Goal: Task Accomplishment & Management: Use online tool/utility

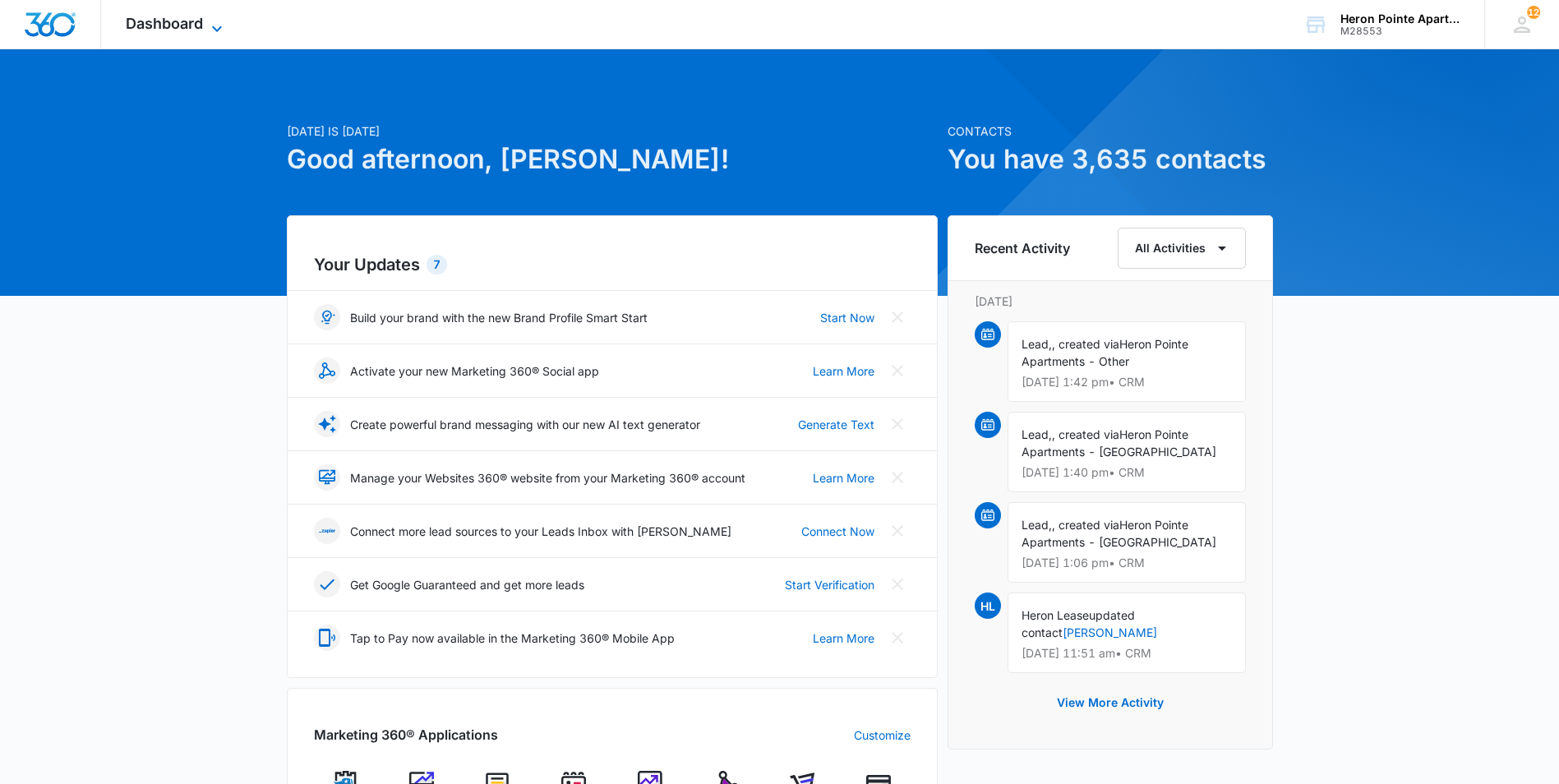
click at [192, 18] on span "Dashboard" at bounding box center [164, 23] width 77 height 17
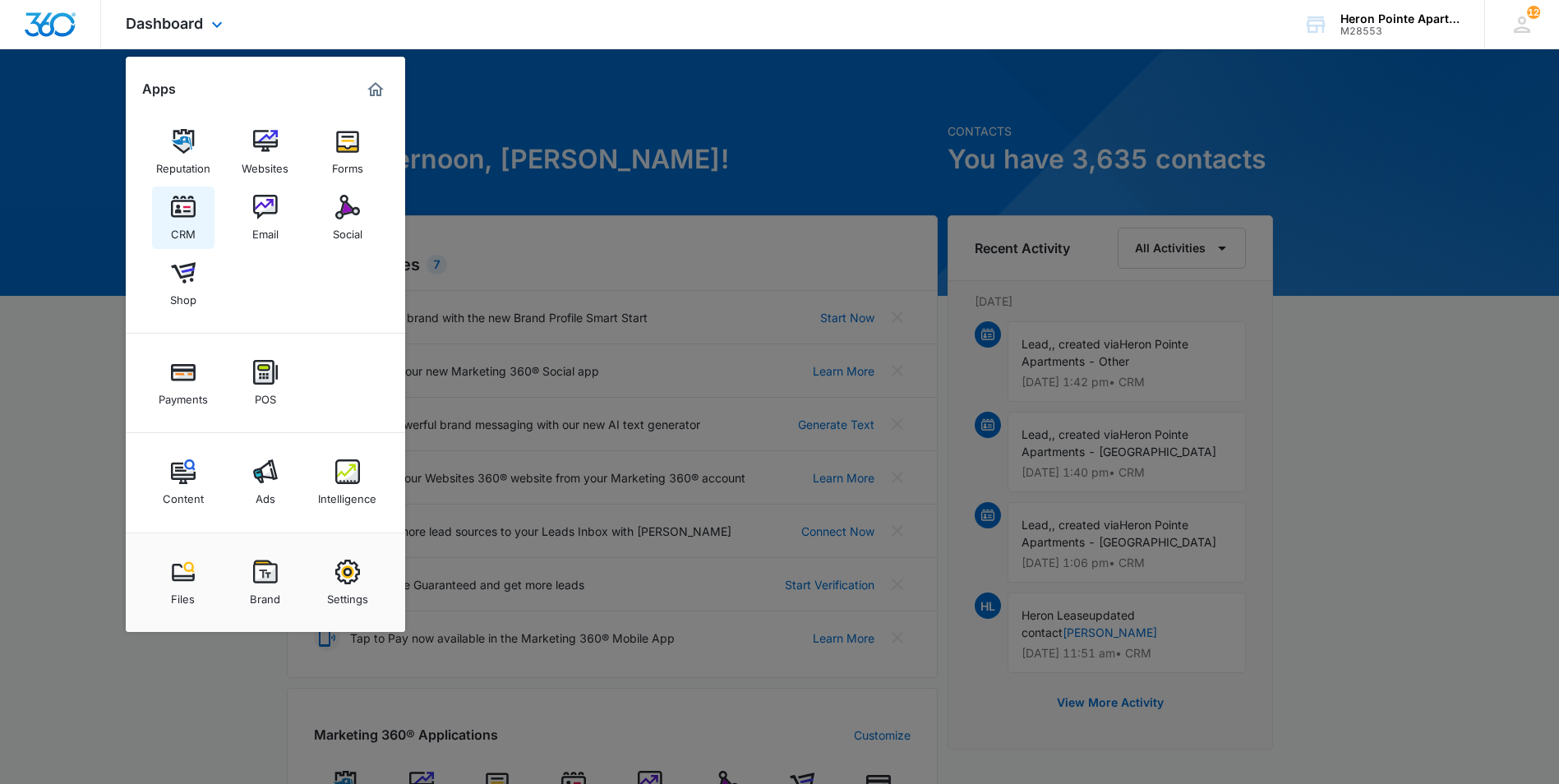
click at [196, 220] on link "CRM" at bounding box center [183, 217] width 62 height 62
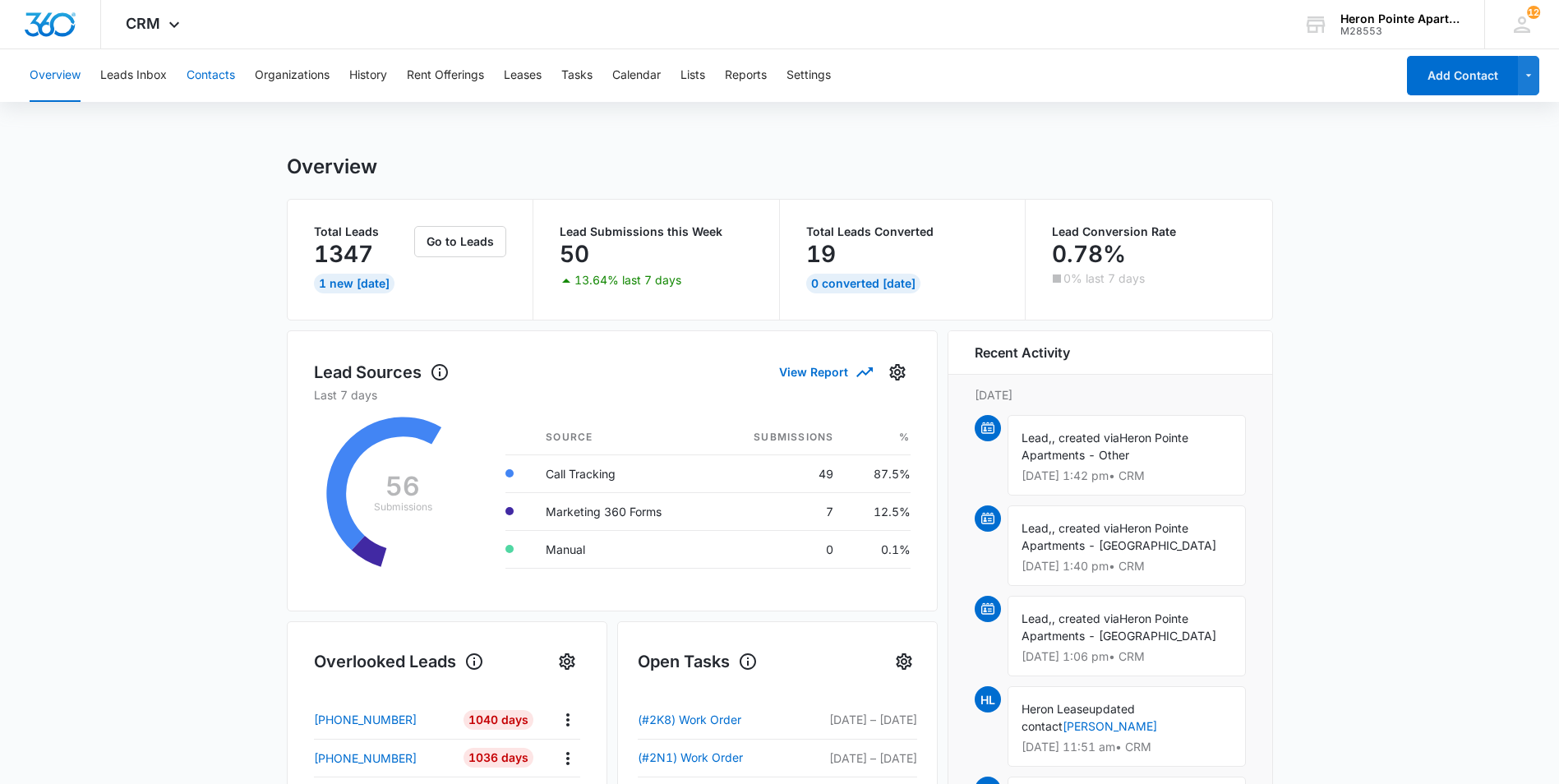
click at [202, 80] on button "Contacts" at bounding box center [210, 76] width 49 height 53
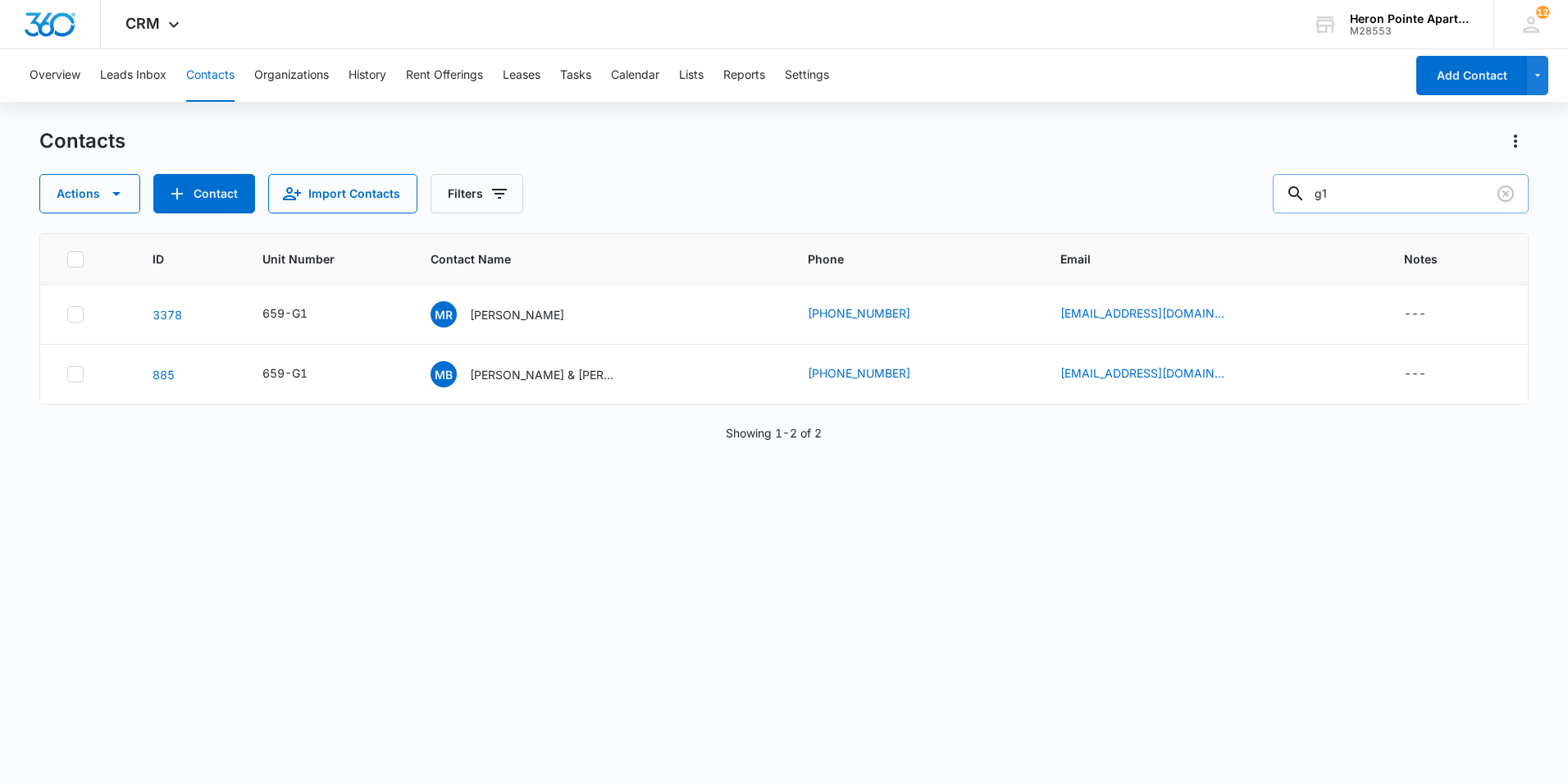
click at [1405, 196] on input "g1" at bounding box center [1402, 194] width 256 height 39
type input "g"
type input "k5"
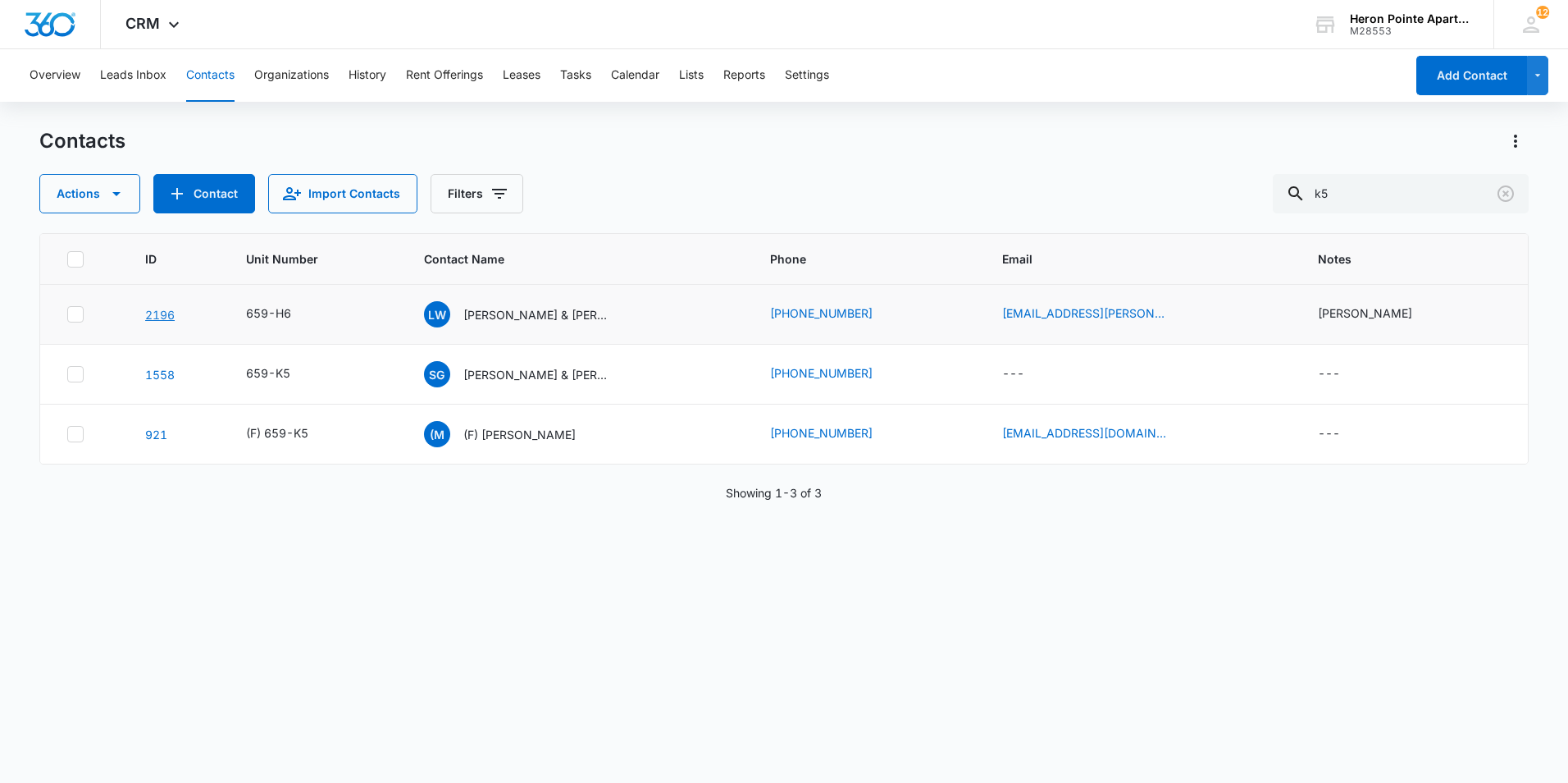
click at [163, 312] on link "2196" at bounding box center [160, 314] width 30 height 14
click at [166, 378] on link "1558" at bounding box center [160, 375] width 30 height 14
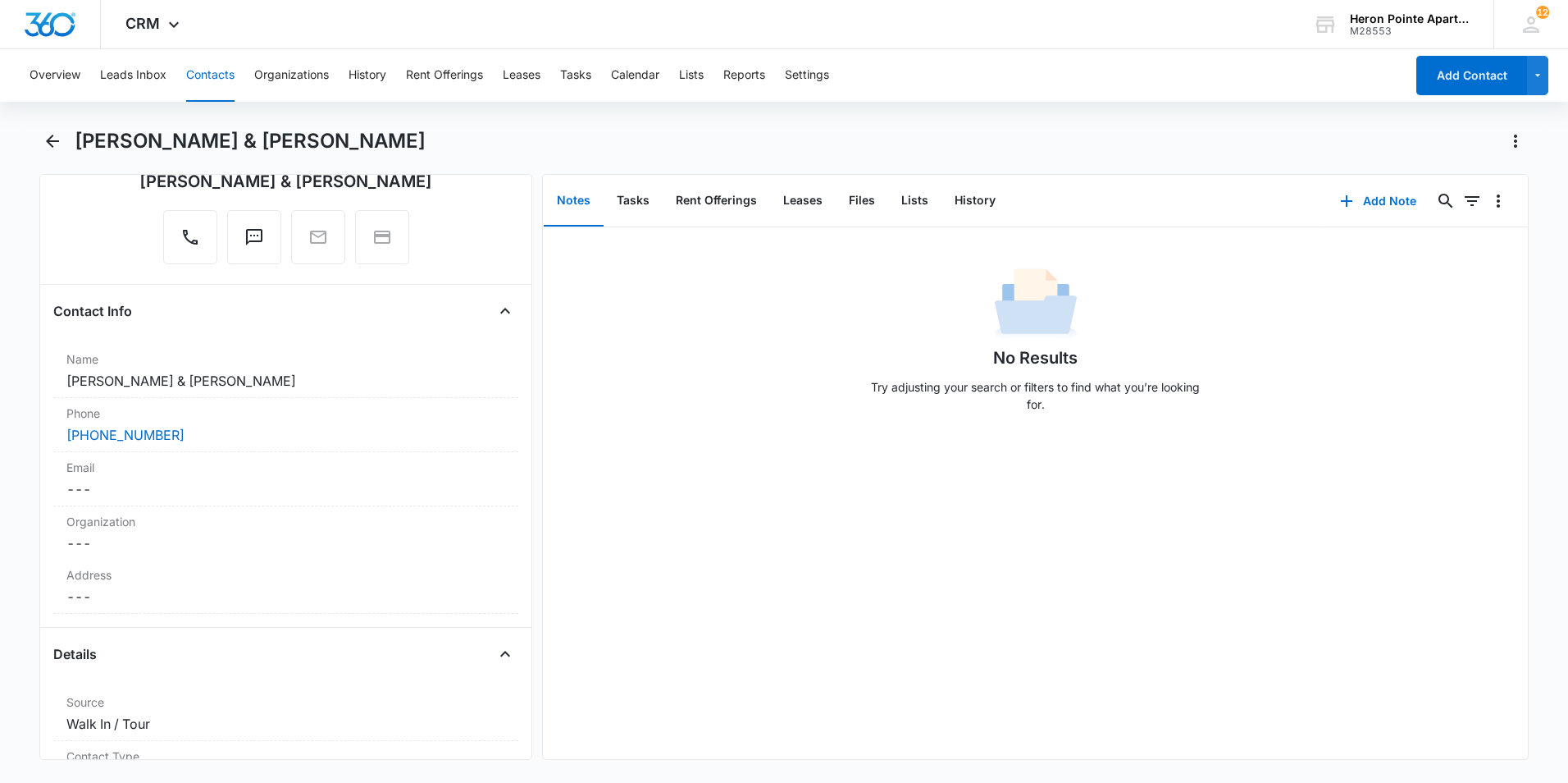
scroll to position [164, 0]
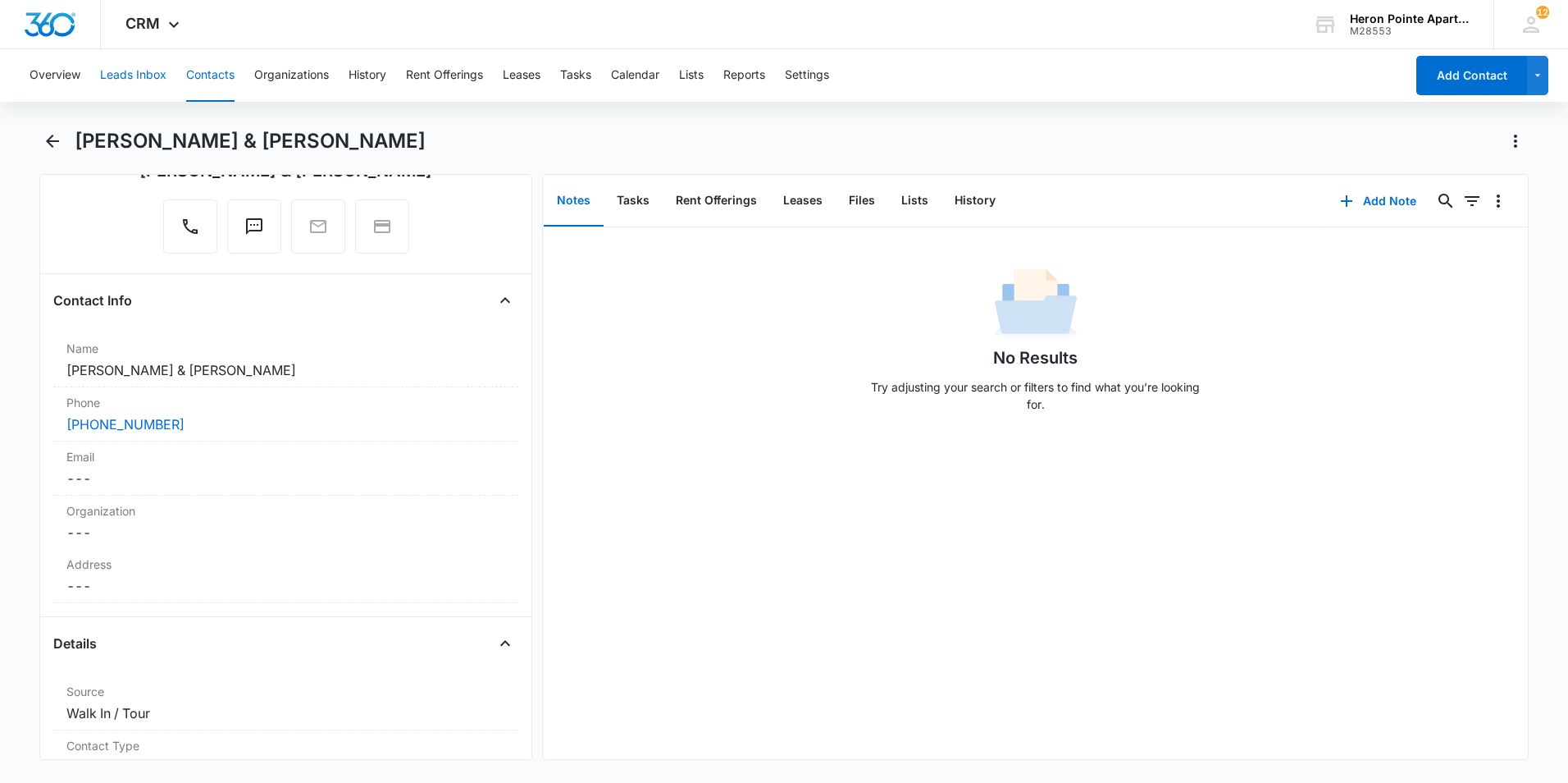
click at [148, 72] on button "Leads Inbox" at bounding box center [133, 76] width 67 height 53
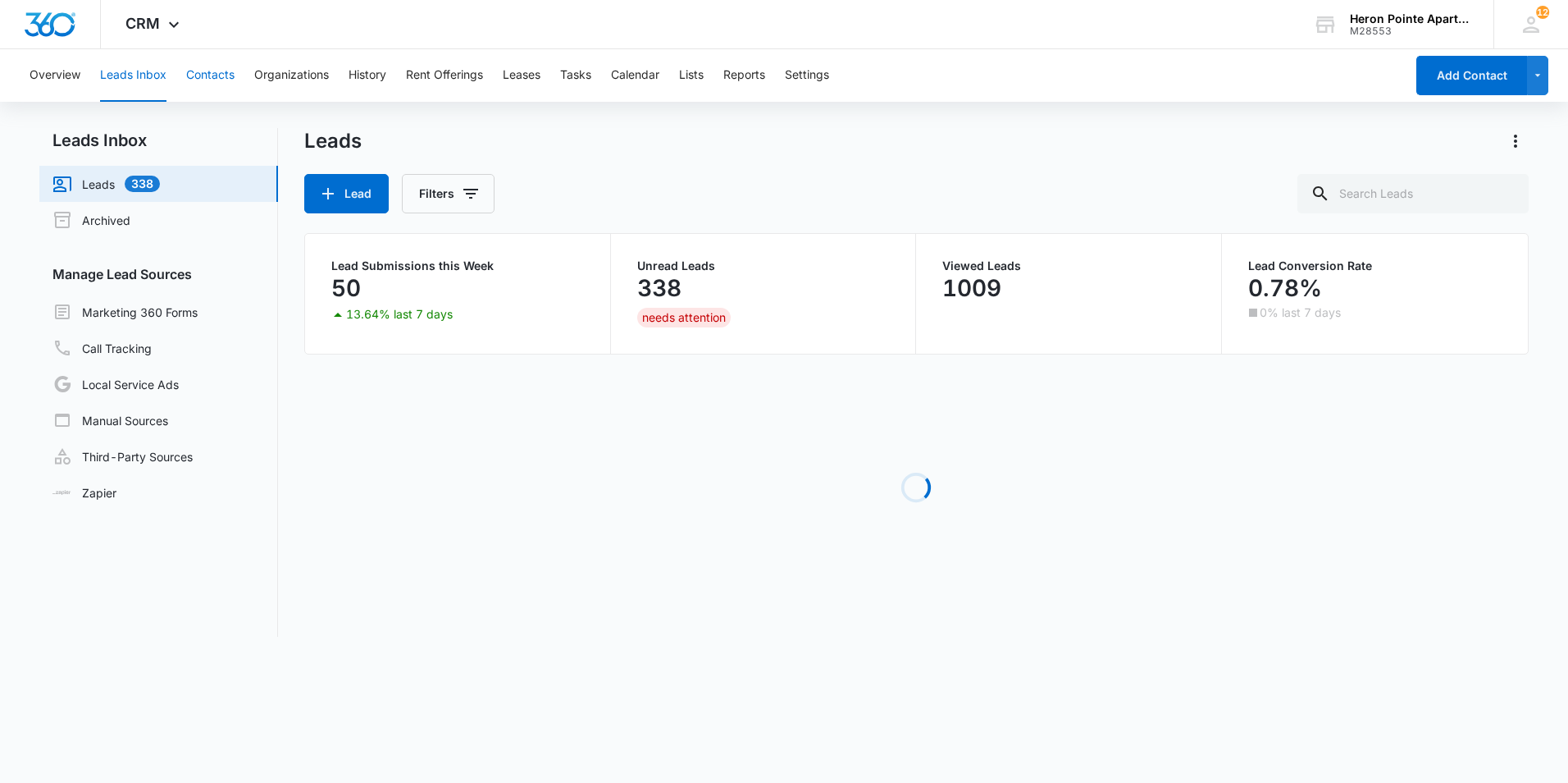
click at [210, 75] on button "Contacts" at bounding box center [210, 76] width 49 height 53
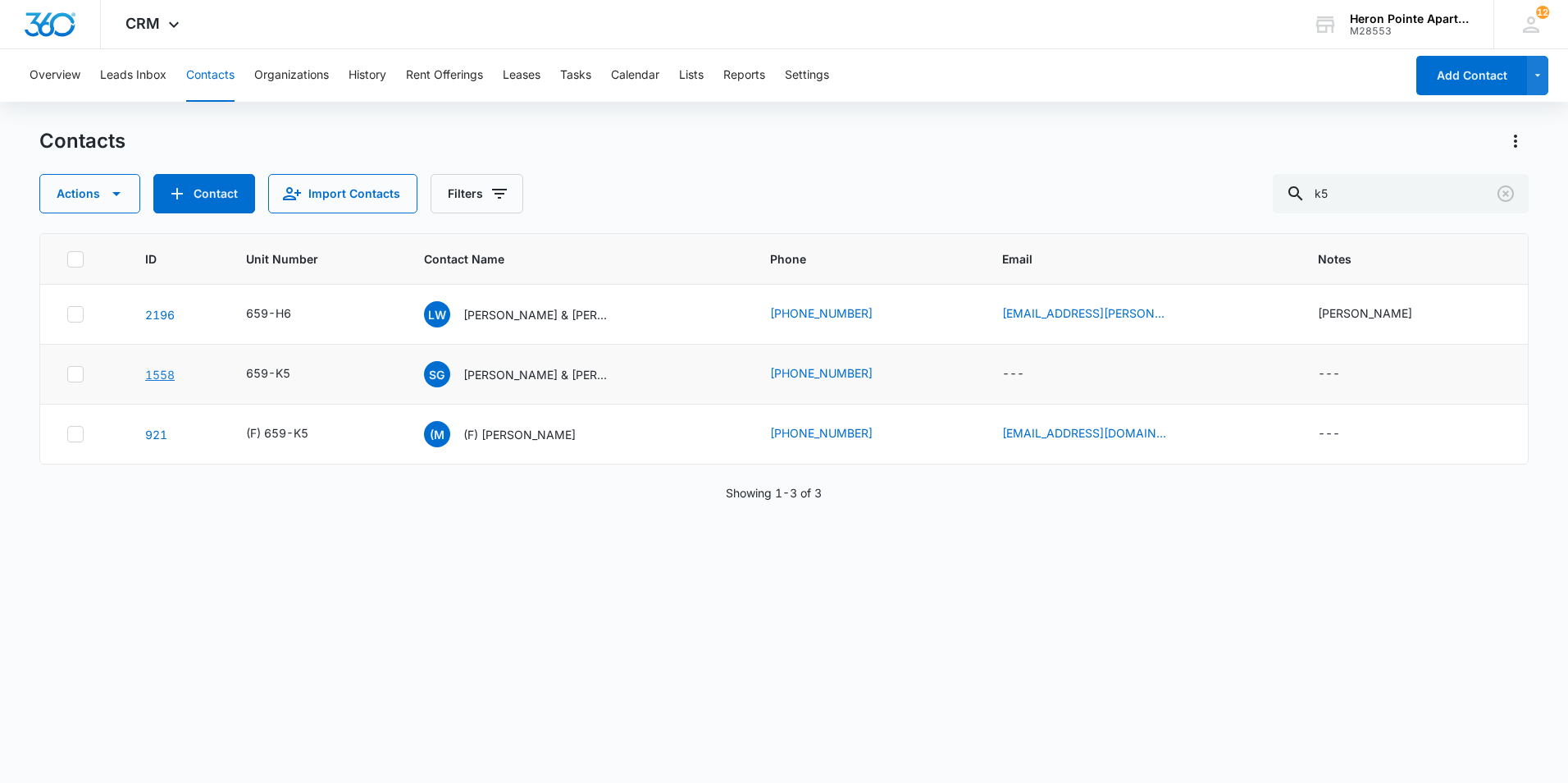
click at [162, 371] on link "1558" at bounding box center [160, 375] width 30 height 14
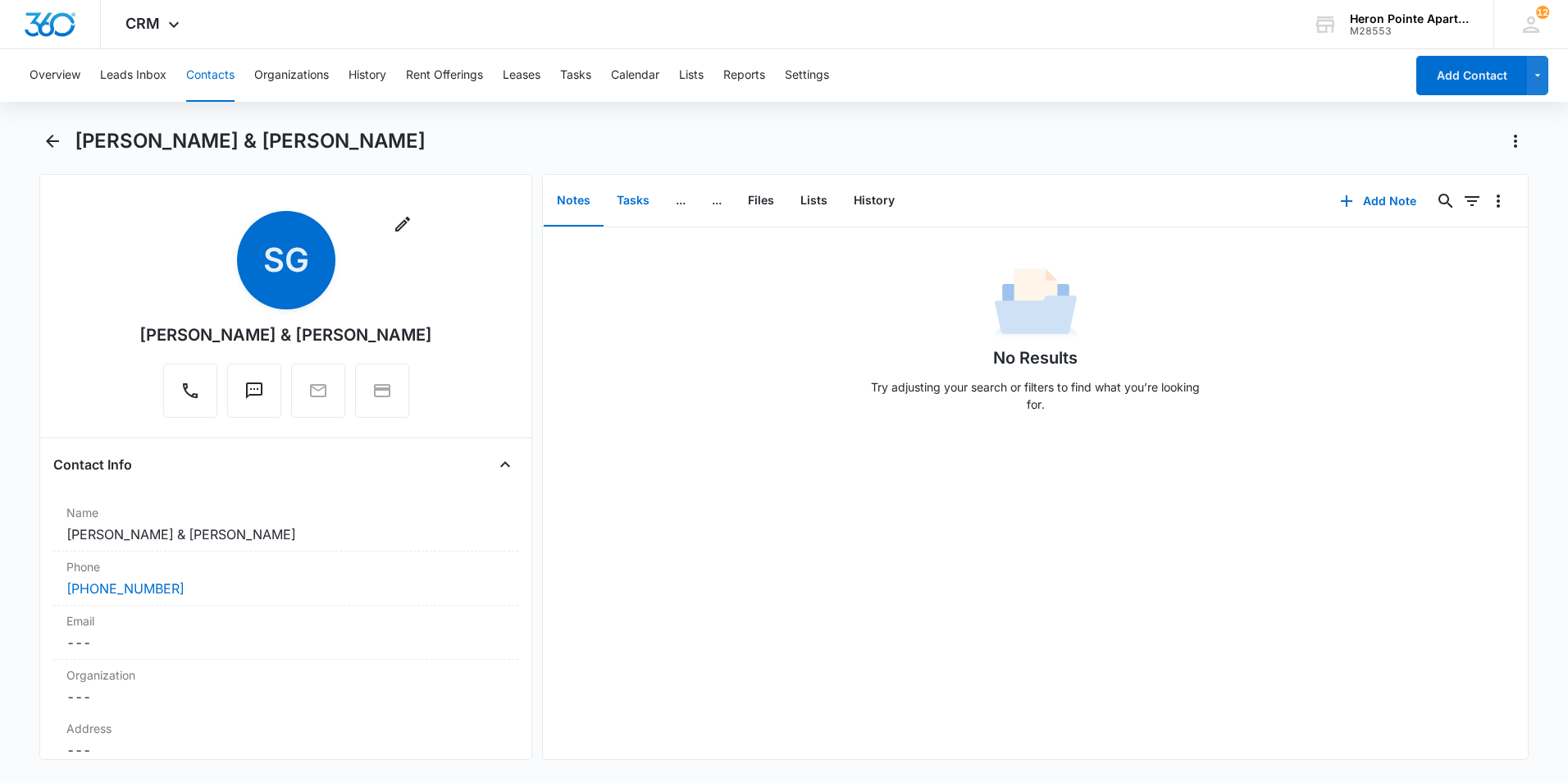
click at [640, 205] on button "Tasks" at bounding box center [632, 202] width 59 height 51
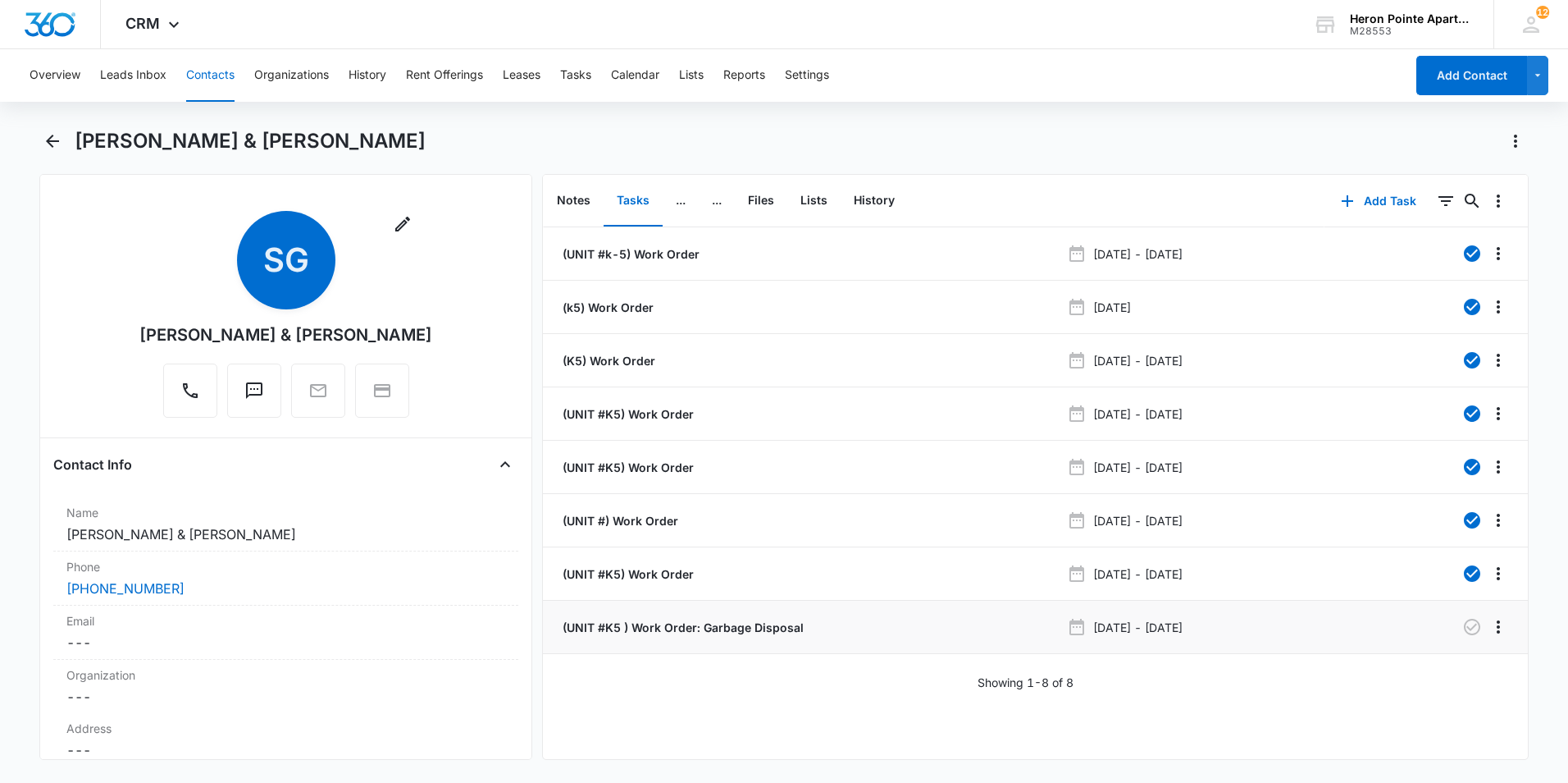
click at [863, 631] on div "(UNIT #K5 ) Work Order: Garbage Disposal" at bounding box center [809, 628] width 501 height 17
click at [732, 630] on p "(UNIT #K5 ) Work Order: Garbage Disposal" at bounding box center [681, 628] width 244 height 17
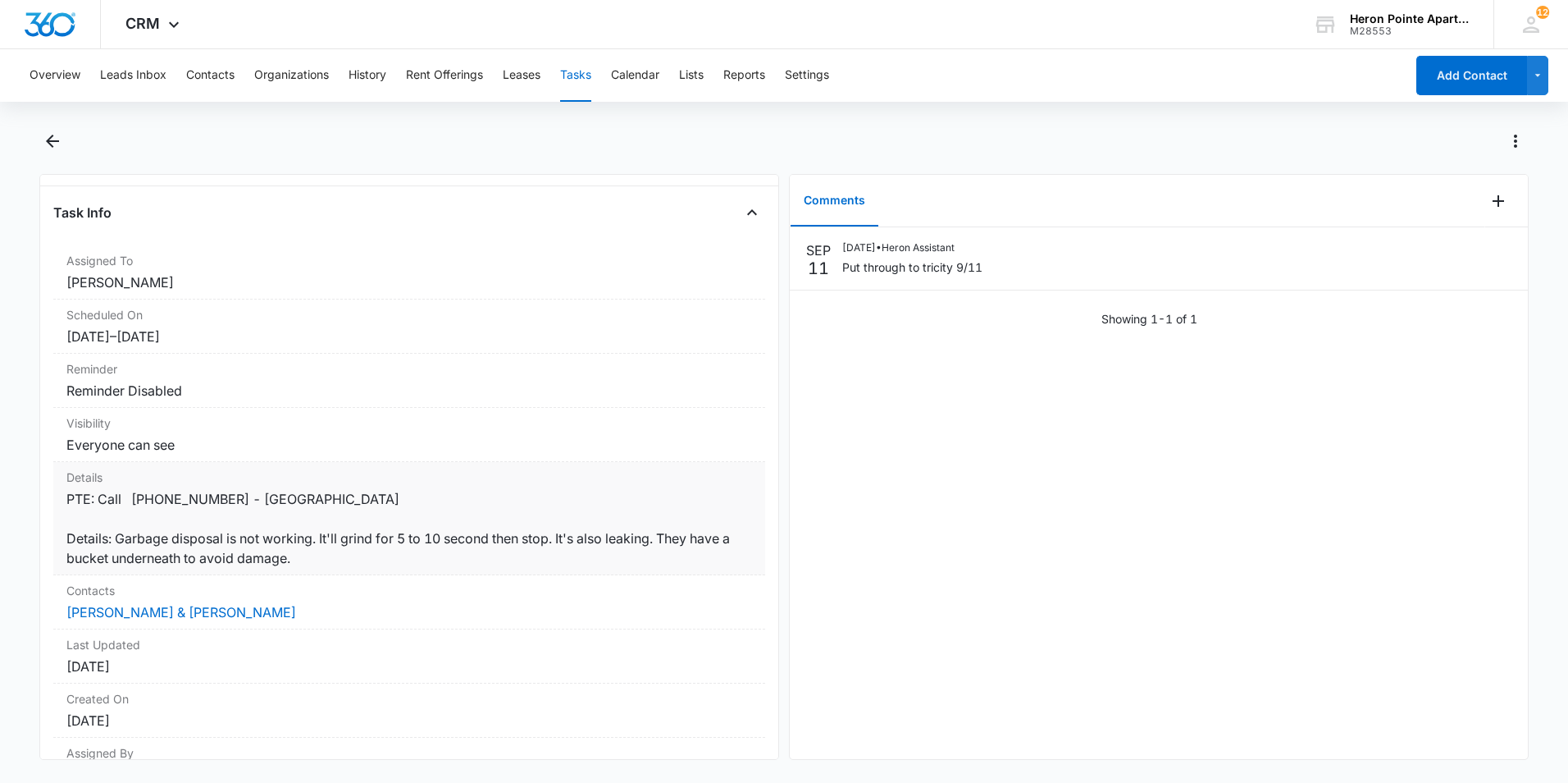
scroll to position [157, 0]
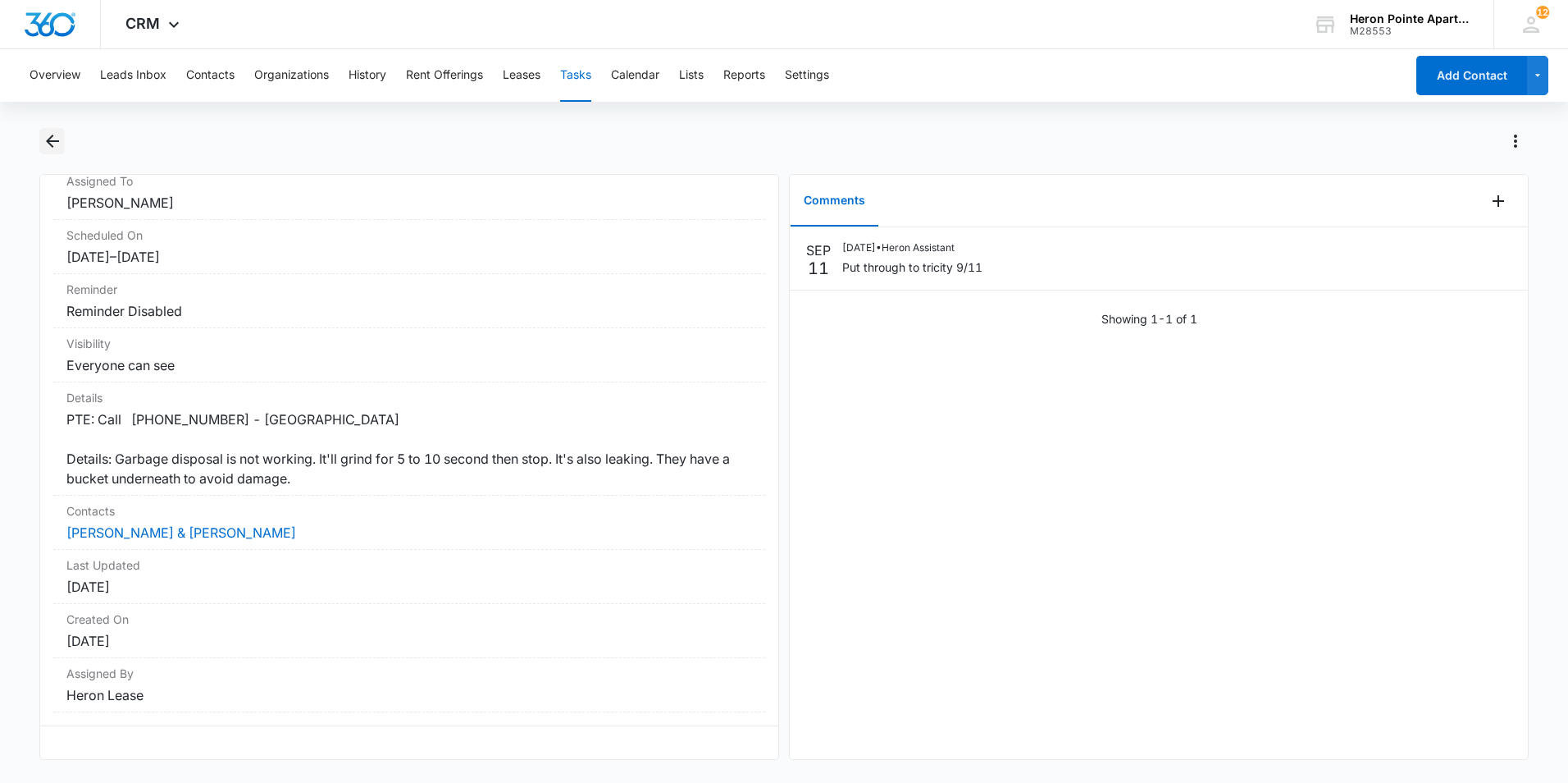
click at [50, 137] on icon "Back" at bounding box center [52, 141] width 13 height 13
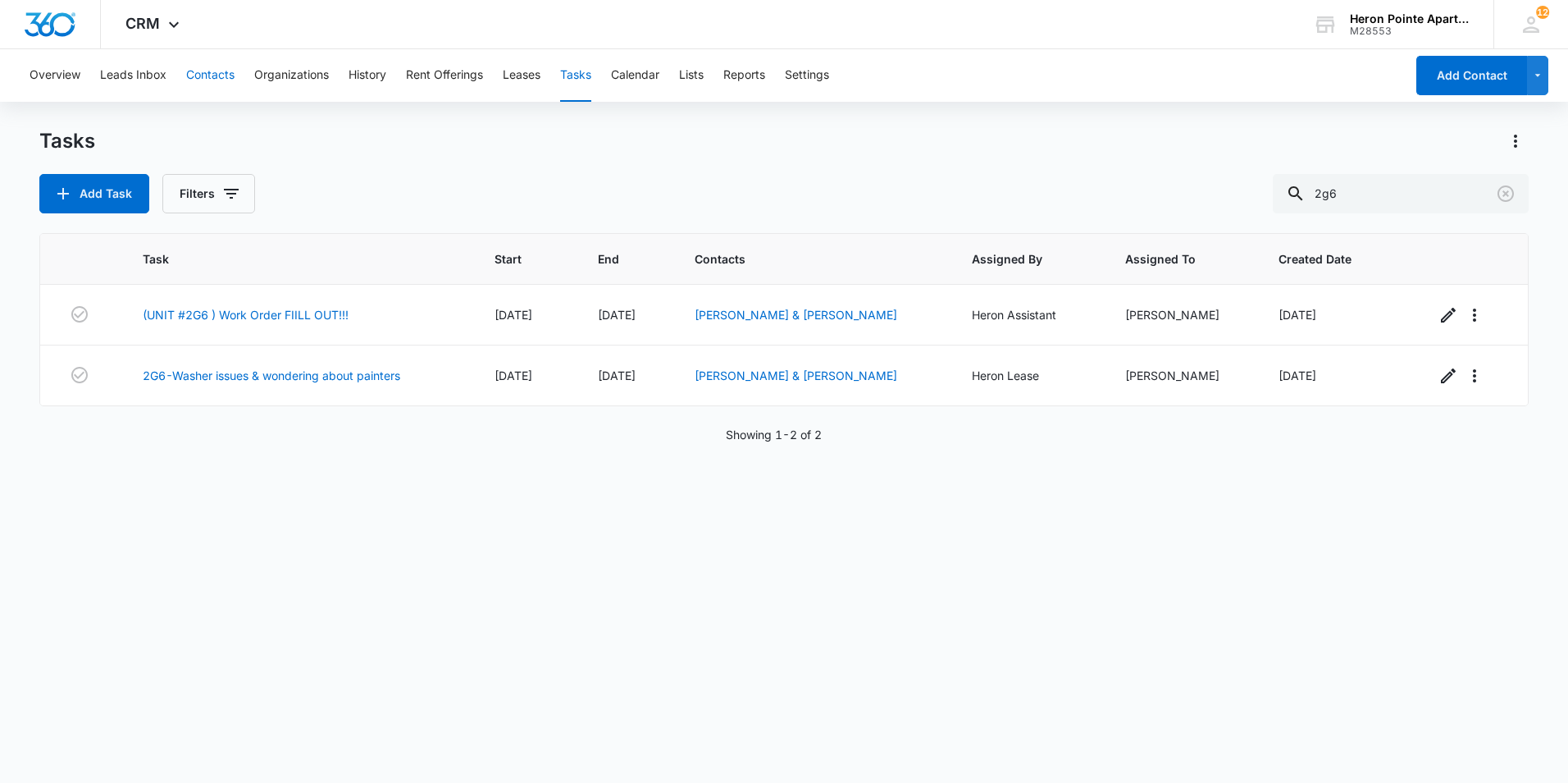
click at [220, 74] on button "Contacts" at bounding box center [210, 76] width 49 height 53
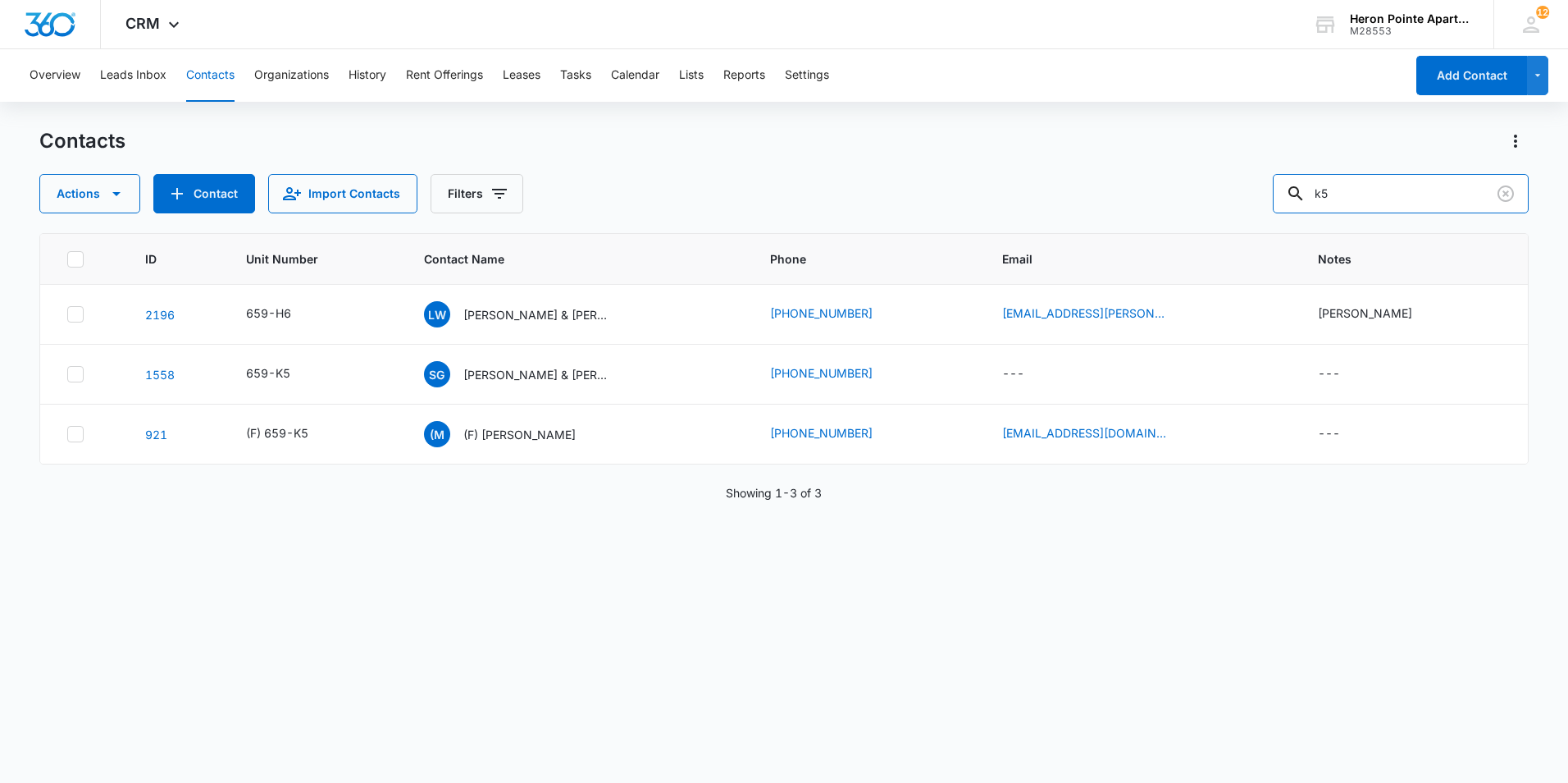
drag, startPoint x: 1382, startPoint y: 199, endPoint x: 1253, endPoint y: 196, distance: 129.0
click at [1253, 196] on div "Actions Contact Import Contacts Filters k5" at bounding box center [784, 194] width 1489 height 39
type input "2G7"
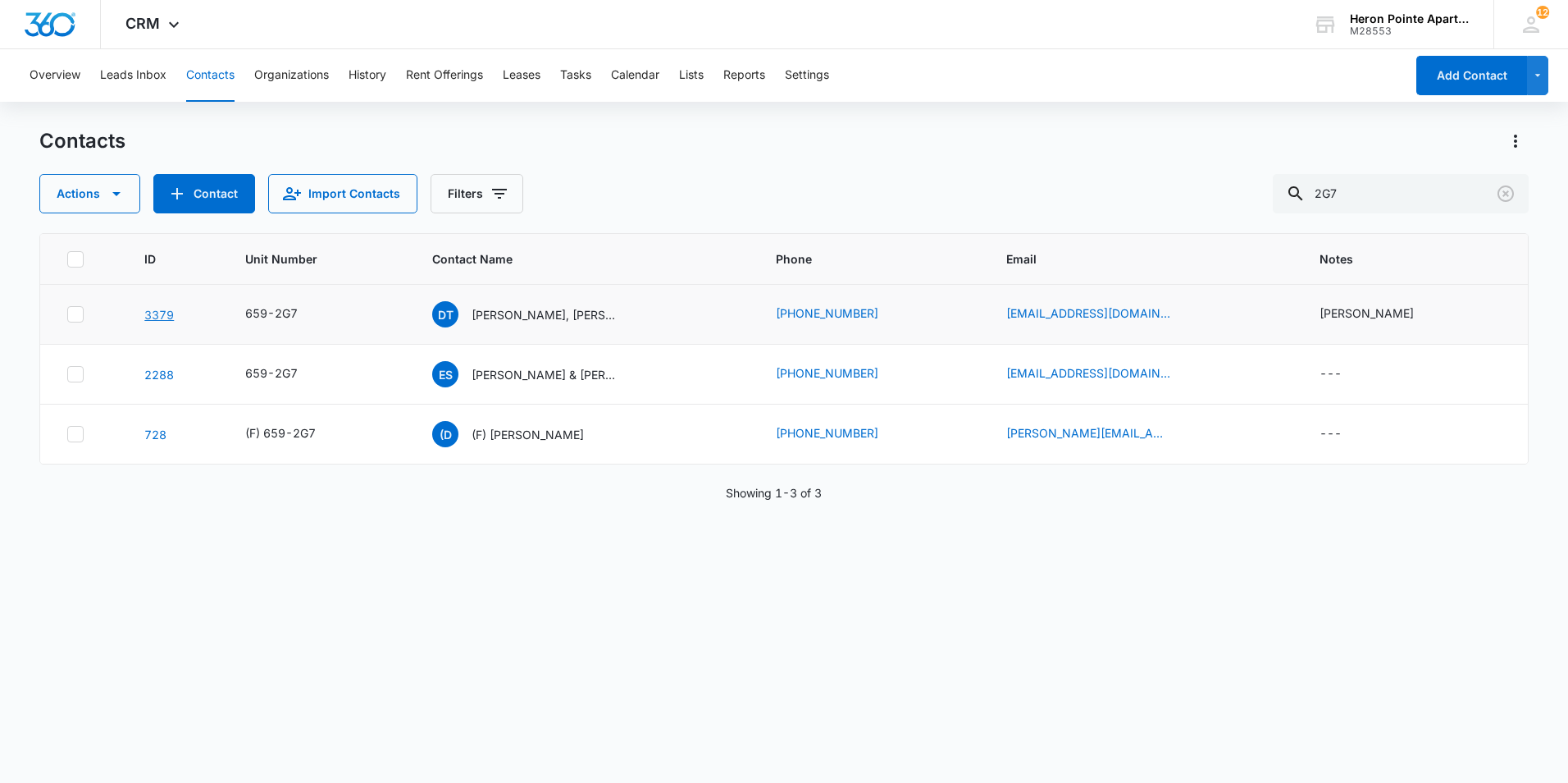
click at [156, 313] on link "3379" at bounding box center [159, 314] width 30 height 14
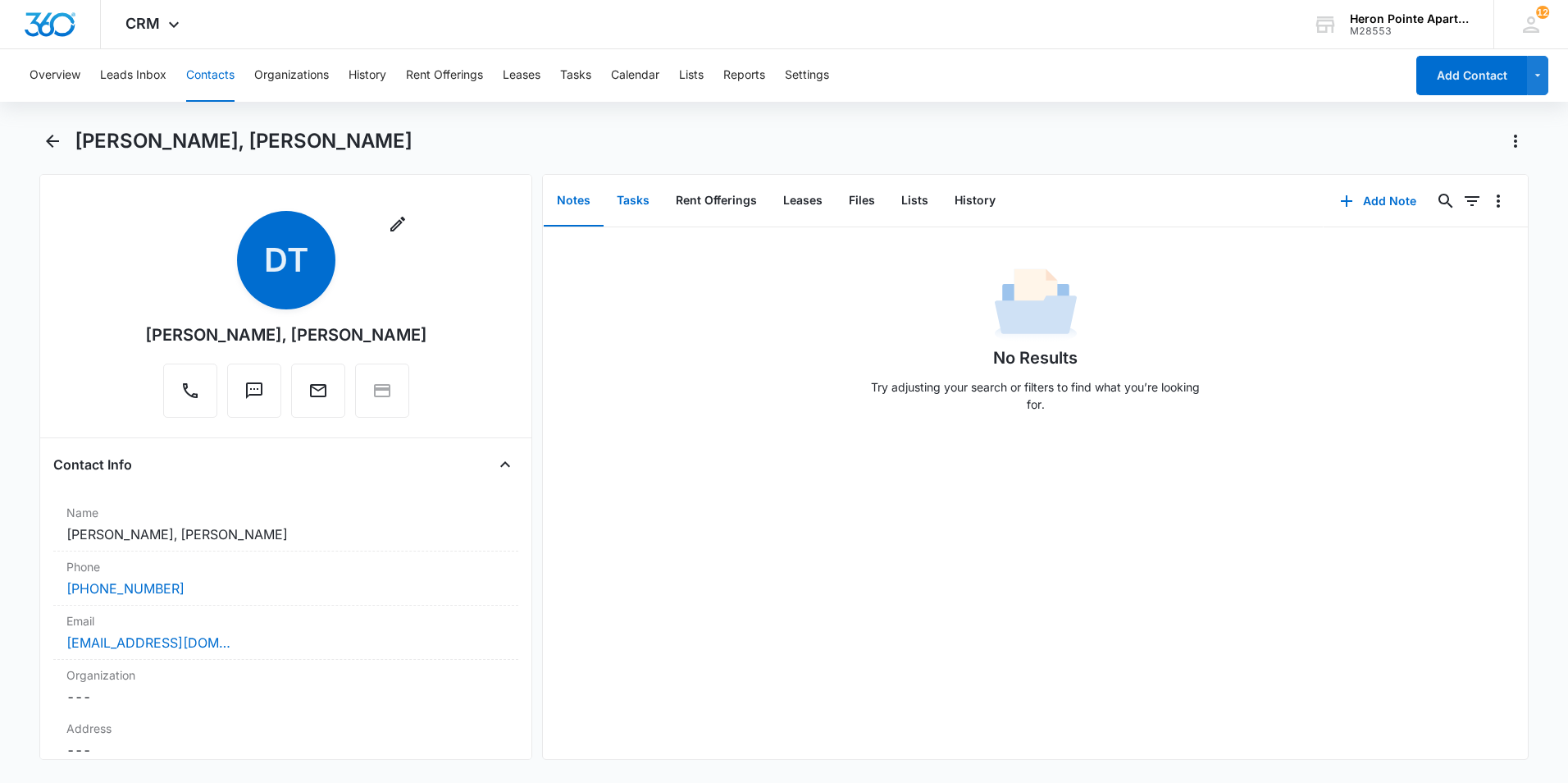
click at [643, 209] on button "Tasks" at bounding box center [632, 202] width 59 height 51
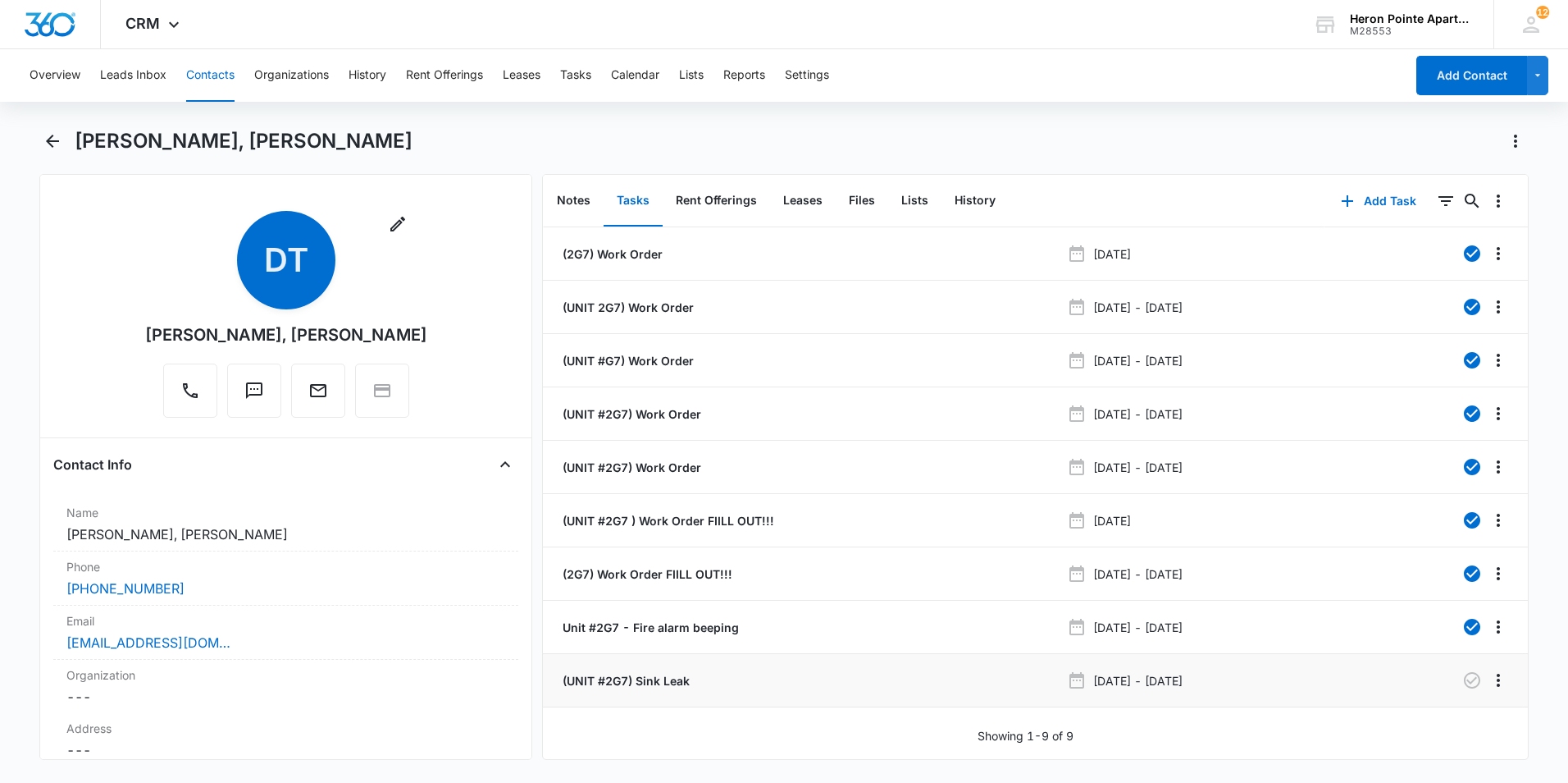
click at [665, 685] on p "(UNIT #2G7) Sink Leak" at bounding box center [624, 681] width 131 height 17
